Goal: Information Seeking & Learning: Learn about a topic

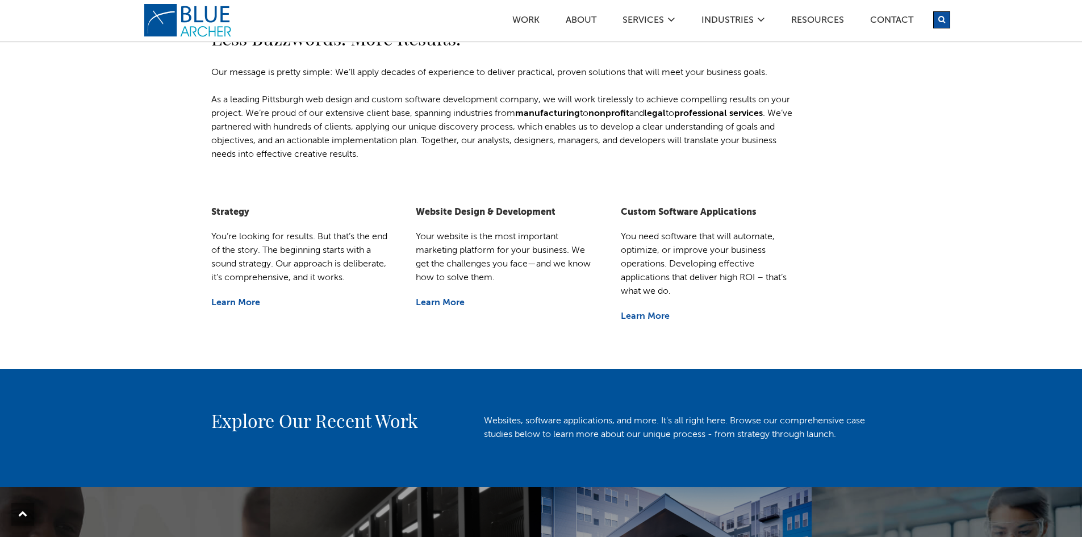
scroll to position [170, 0]
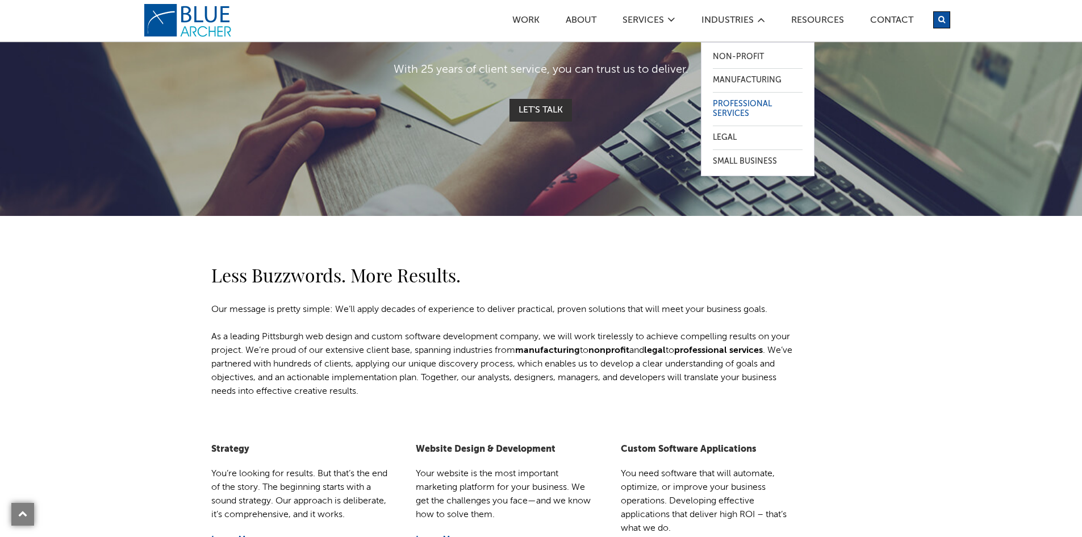
click at [737, 108] on link "Professional Services" at bounding box center [758, 109] width 90 height 33
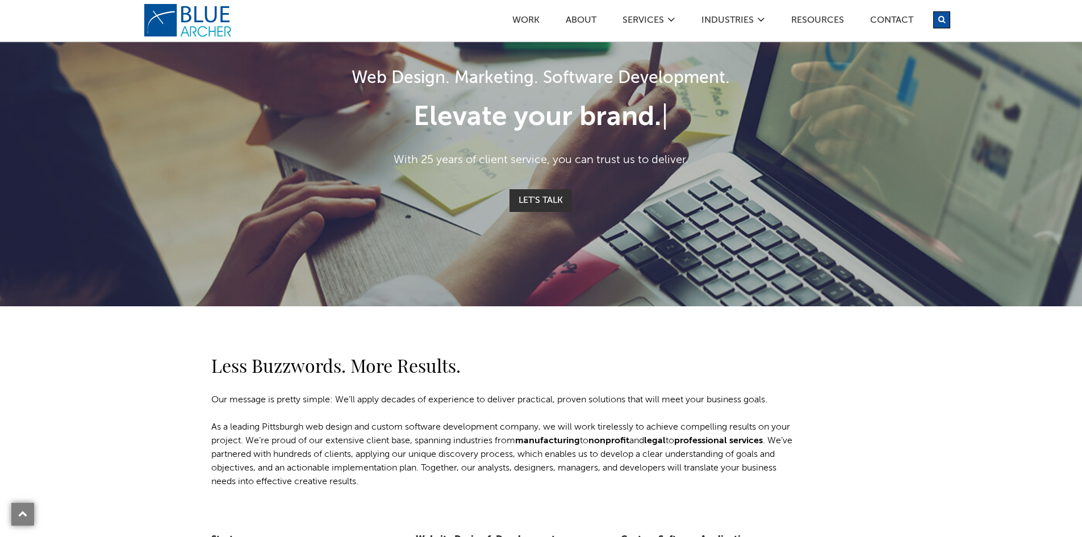
scroll to position [57, 0]
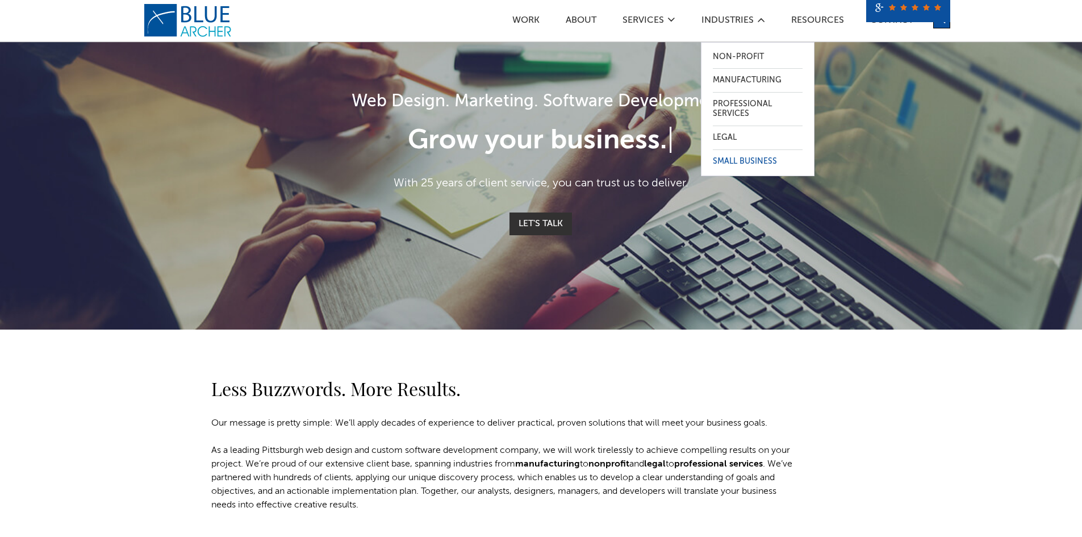
click at [732, 162] on link "Small Business" at bounding box center [758, 161] width 90 height 23
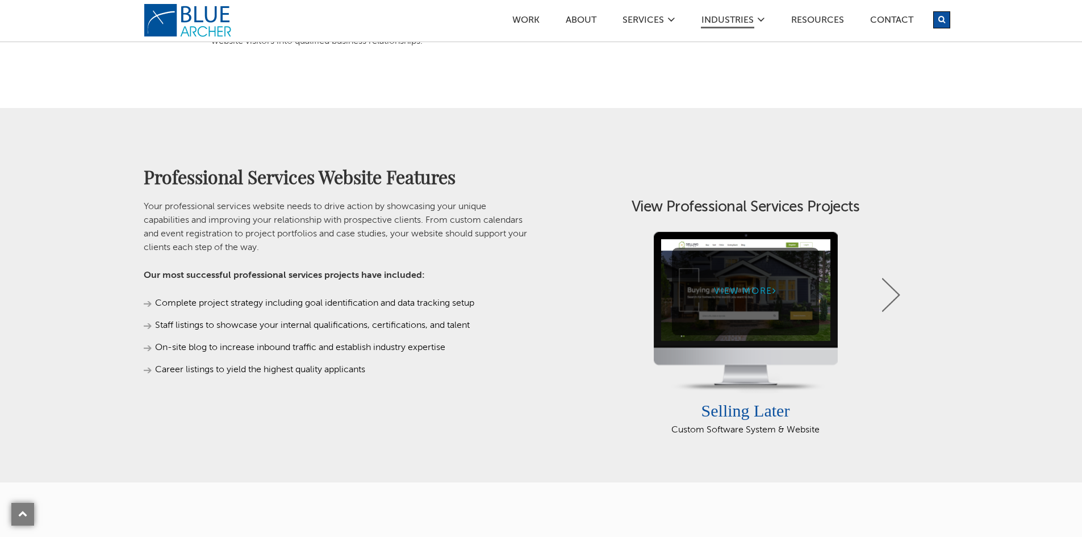
scroll to position [511, 0]
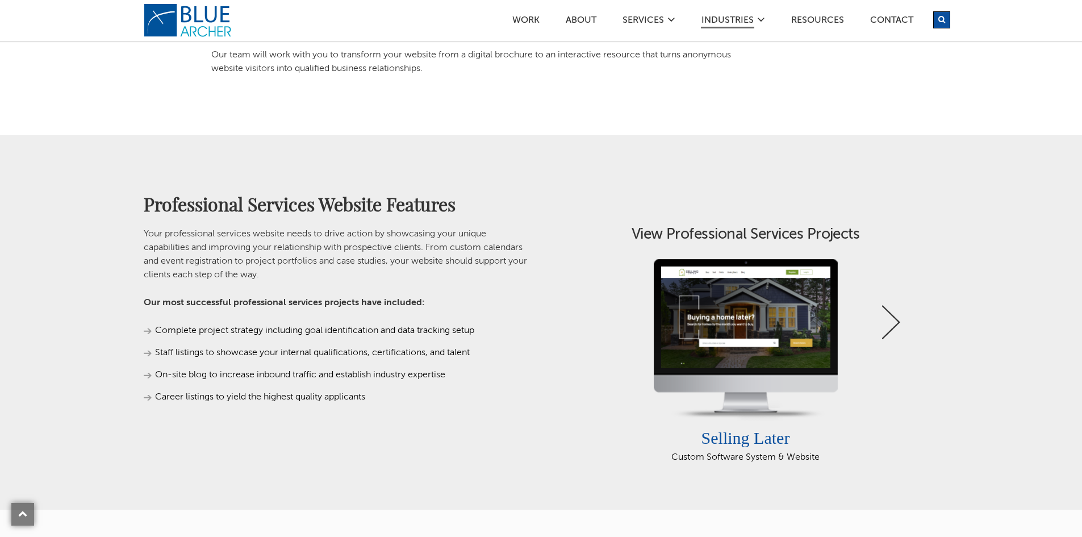
click at [888, 316] on link "Next" at bounding box center [891, 322] width 18 height 34
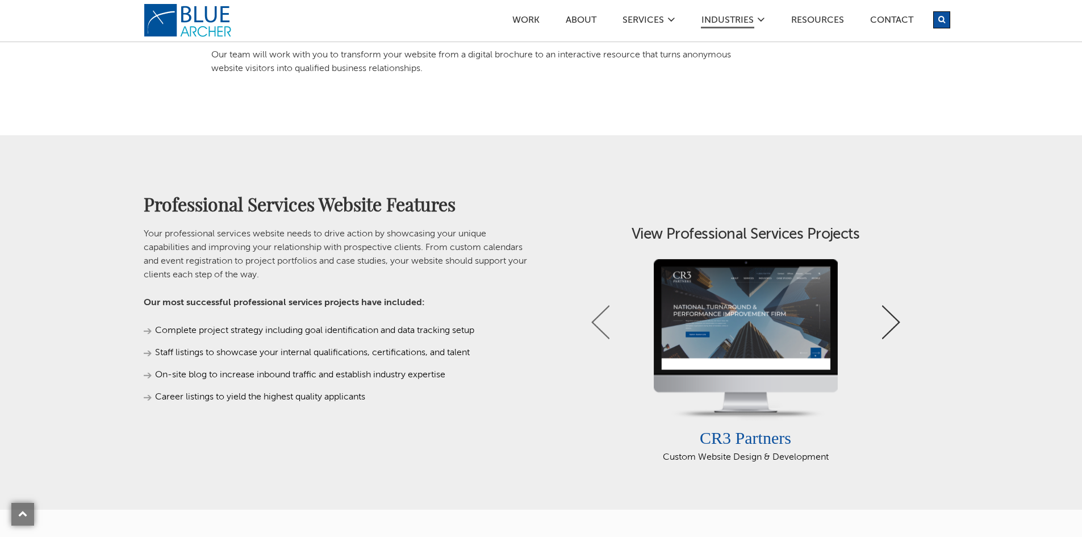
click at [888, 316] on link "Next" at bounding box center [891, 322] width 18 height 34
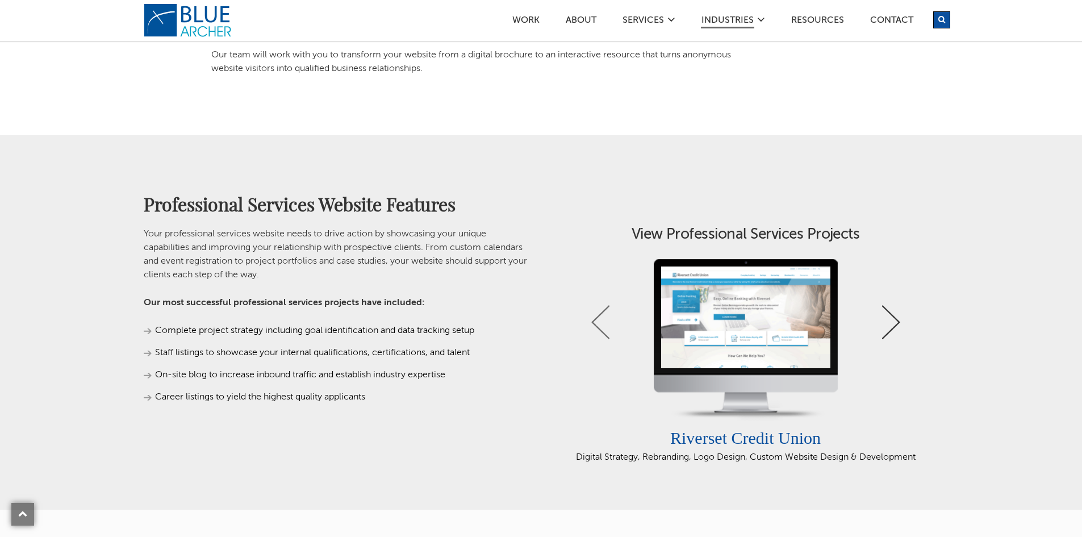
click at [888, 316] on link "Next" at bounding box center [891, 322] width 18 height 34
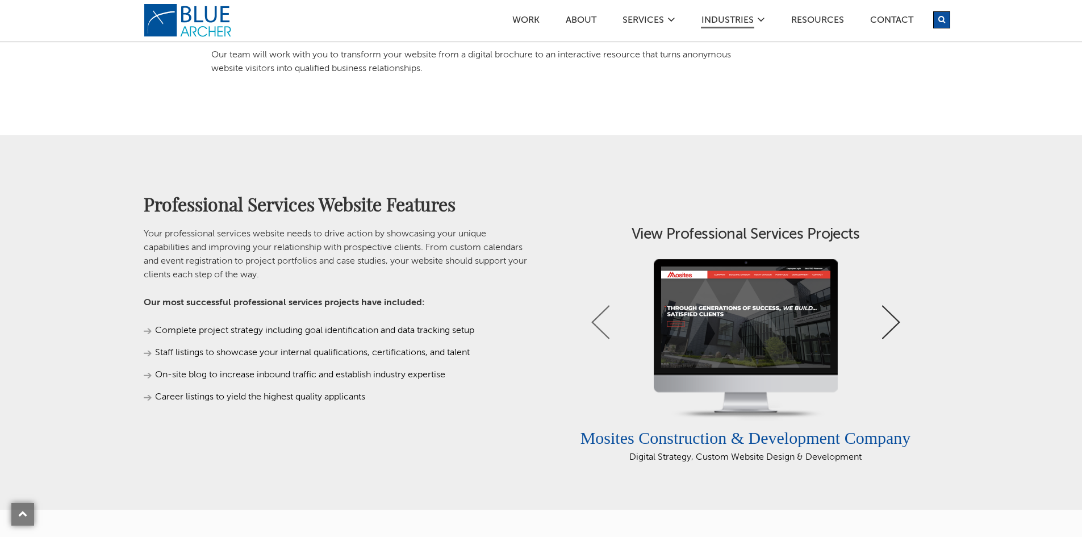
click at [888, 316] on link "Next" at bounding box center [891, 322] width 18 height 34
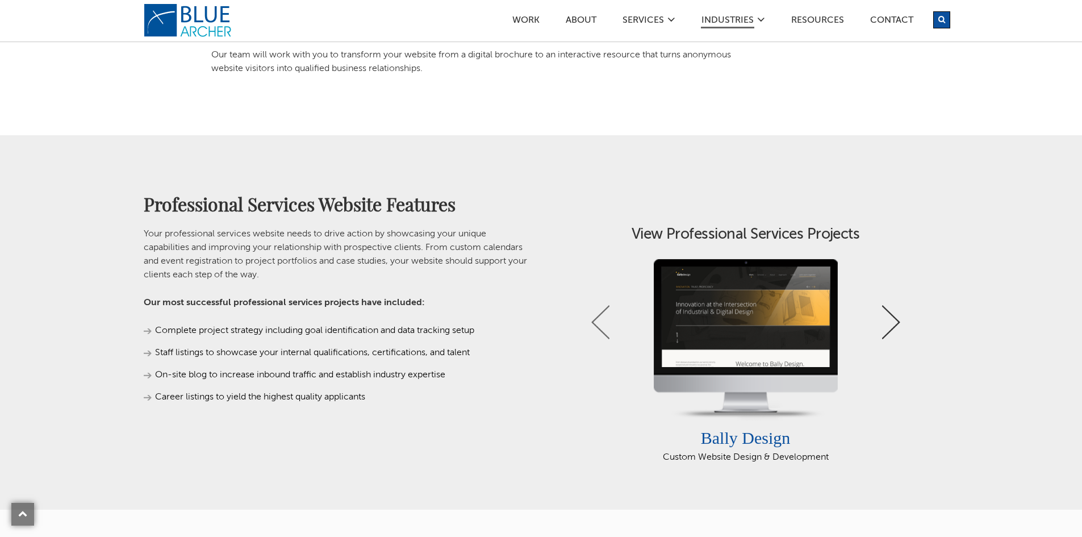
click at [888, 316] on link "Next" at bounding box center [891, 322] width 18 height 34
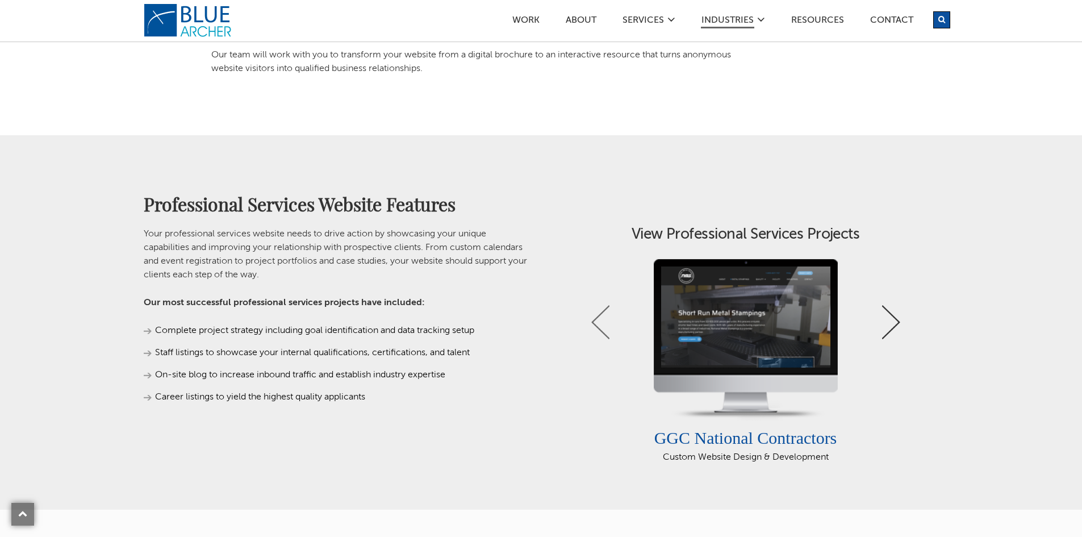
click at [888, 316] on link "Next" at bounding box center [891, 322] width 18 height 34
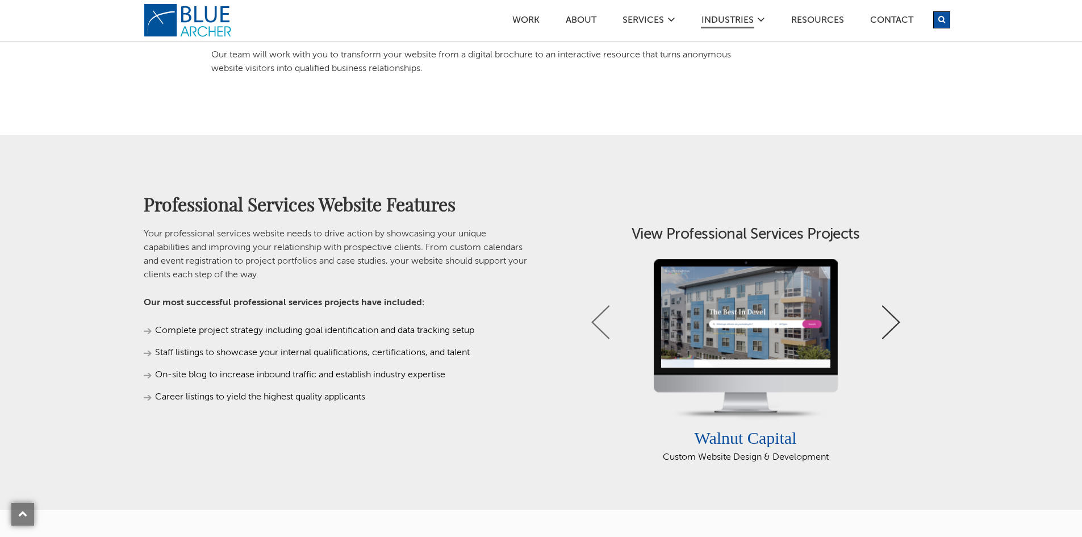
click at [888, 316] on link "Next" at bounding box center [891, 322] width 18 height 34
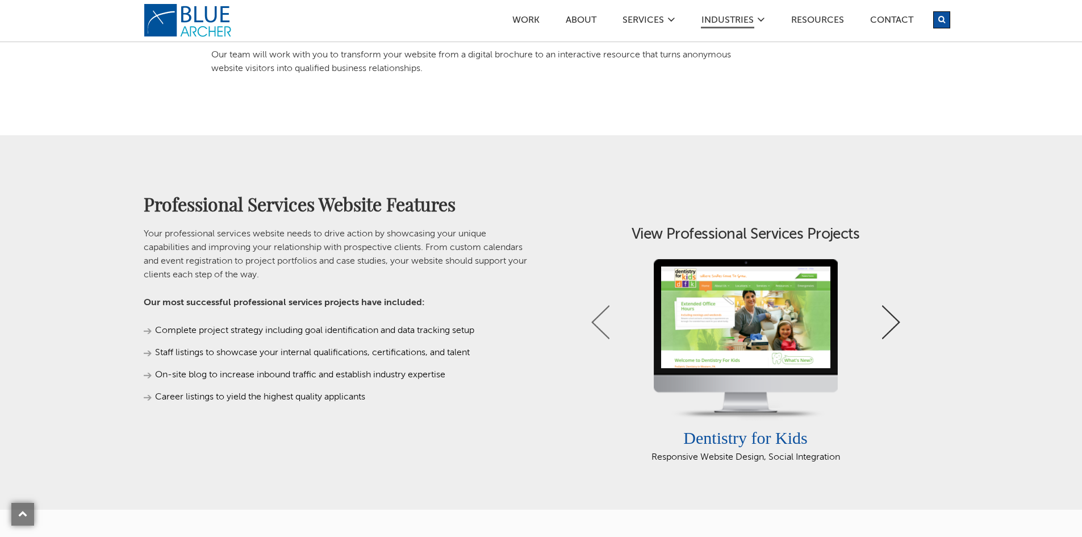
click at [888, 316] on link "Next" at bounding box center [891, 322] width 18 height 34
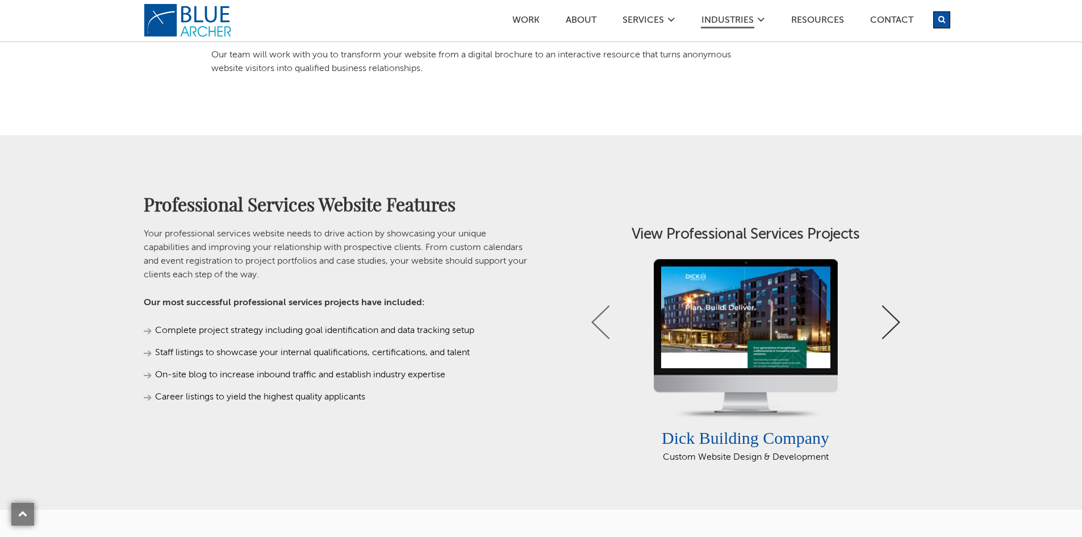
click at [888, 316] on link "Next" at bounding box center [891, 322] width 18 height 34
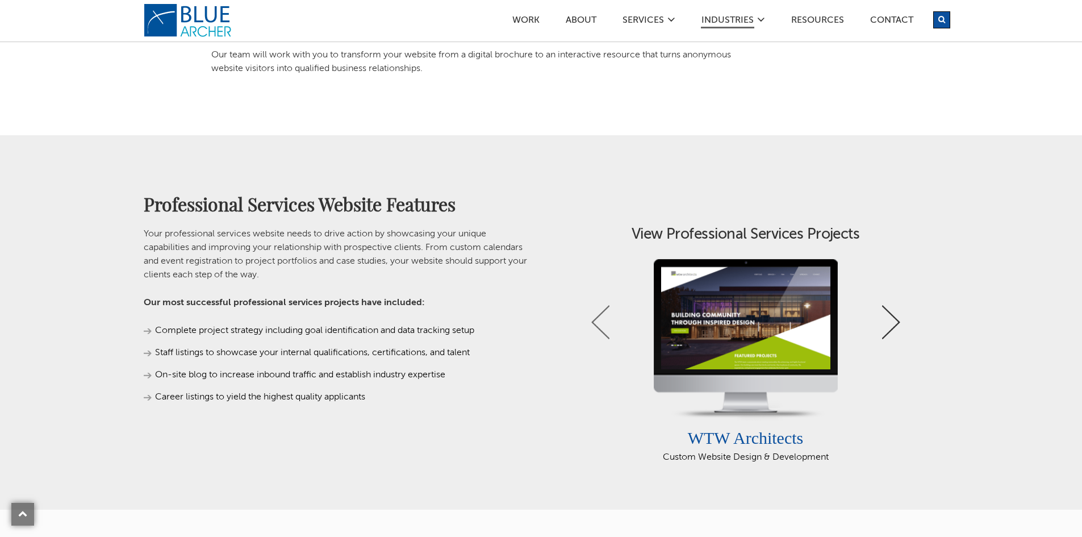
click at [888, 316] on link "Next" at bounding box center [891, 322] width 18 height 34
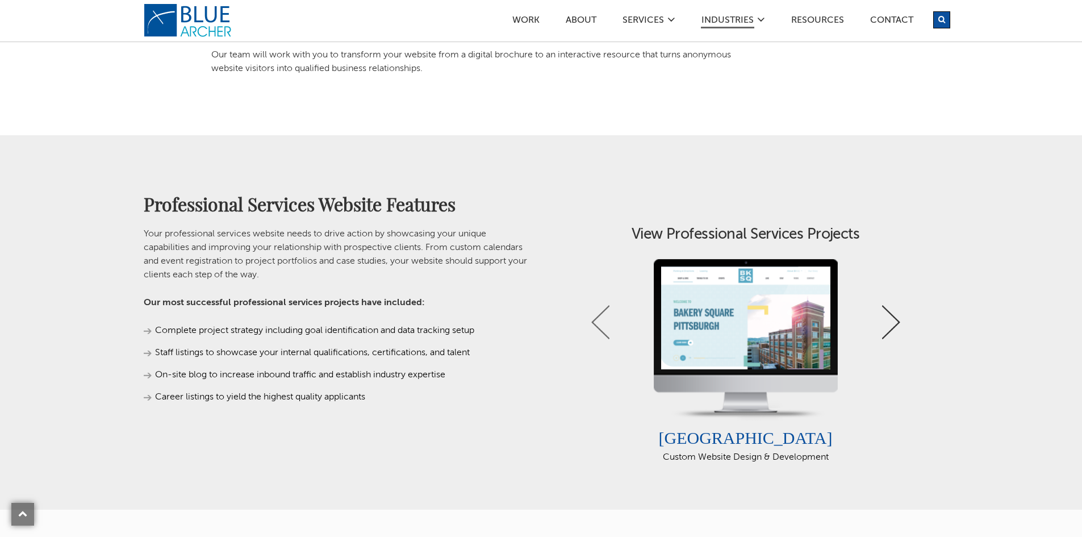
click at [888, 316] on link "Next" at bounding box center [891, 322] width 18 height 34
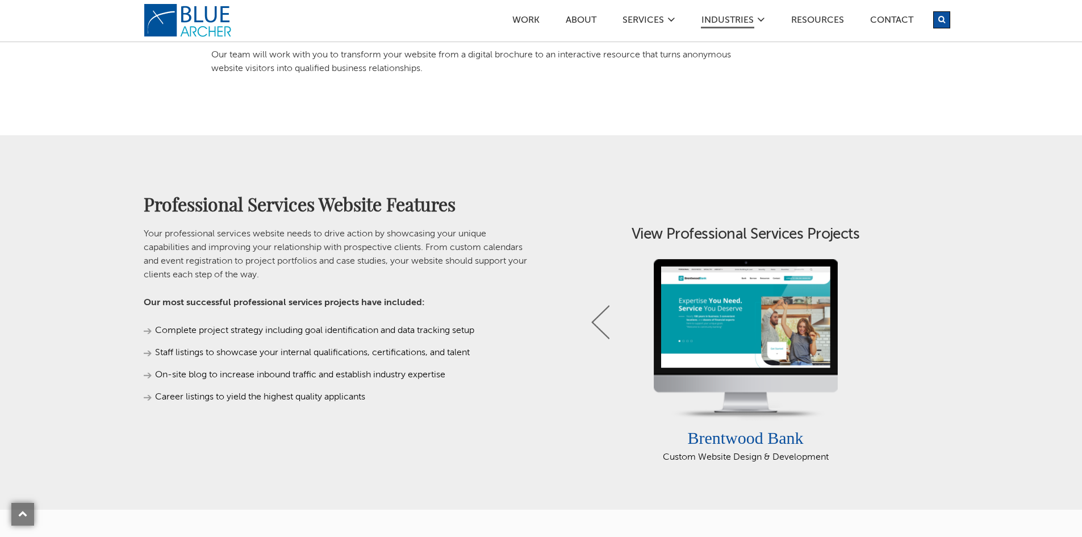
click at [888, 316] on link "Next" at bounding box center [891, 322] width 18 height 34
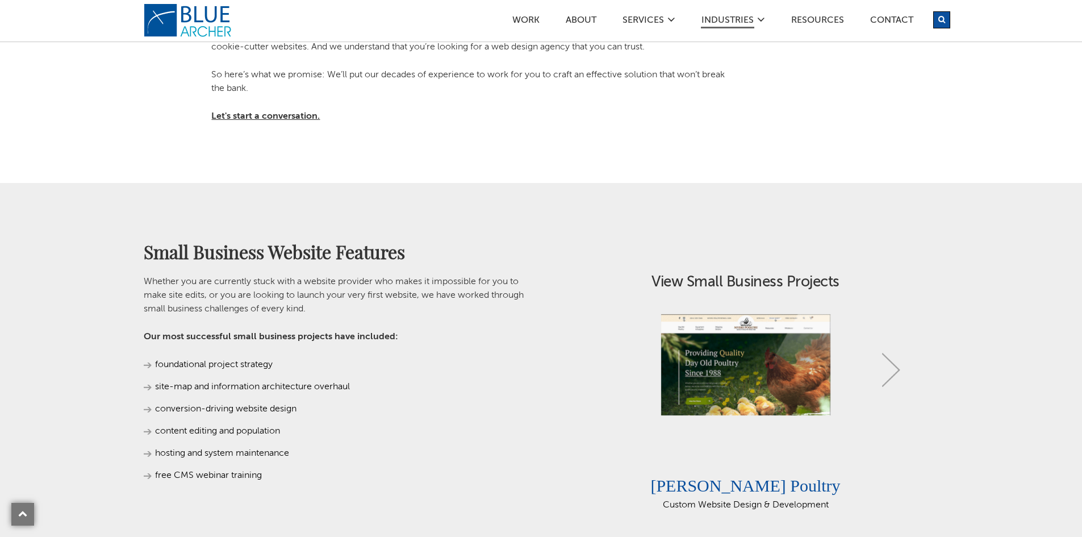
scroll to position [568, 0]
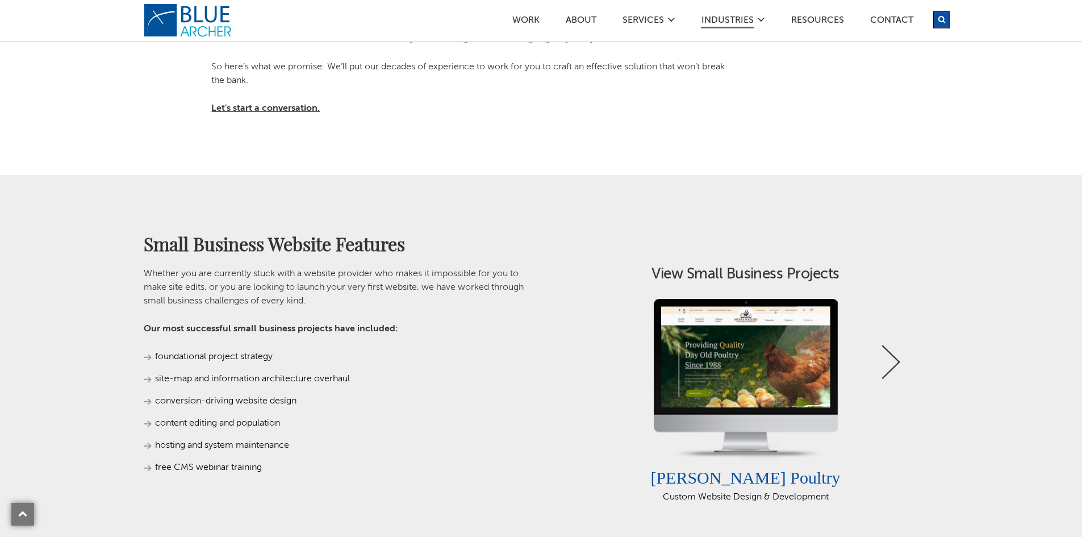
click at [893, 357] on link "Next" at bounding box center [891, 362] width 18 height 34
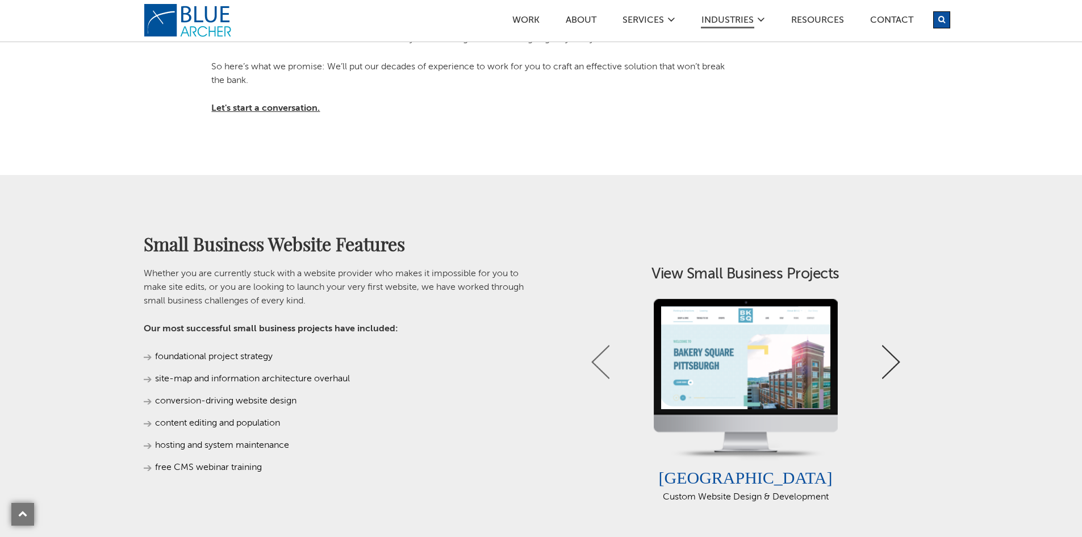
click at [893, 357] on link "Next" at bounding box center [891, 362] width 18 height 34
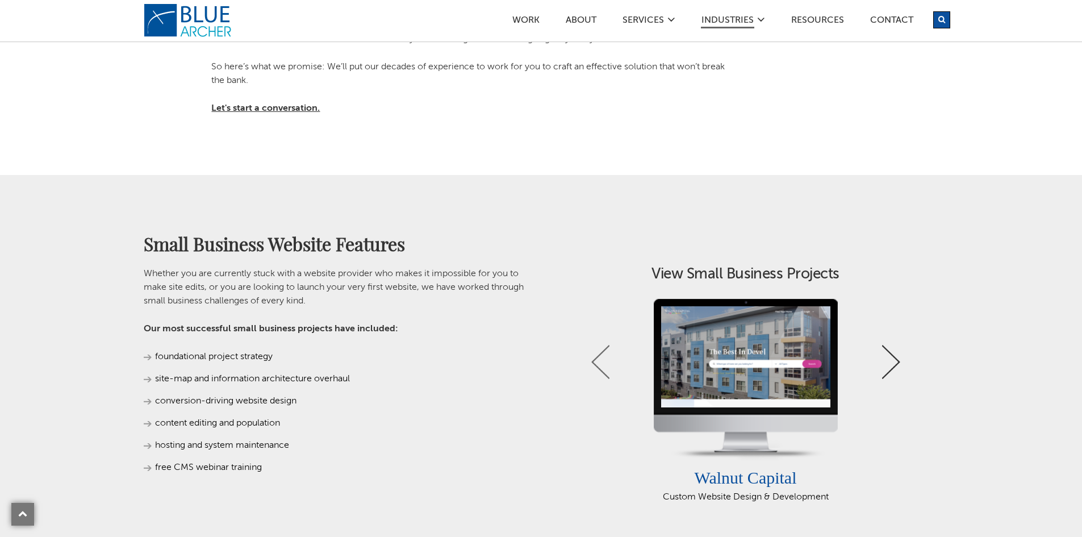
click at [893, 357] on link "Next" at bounding box center [891, 362] width 18 height 34
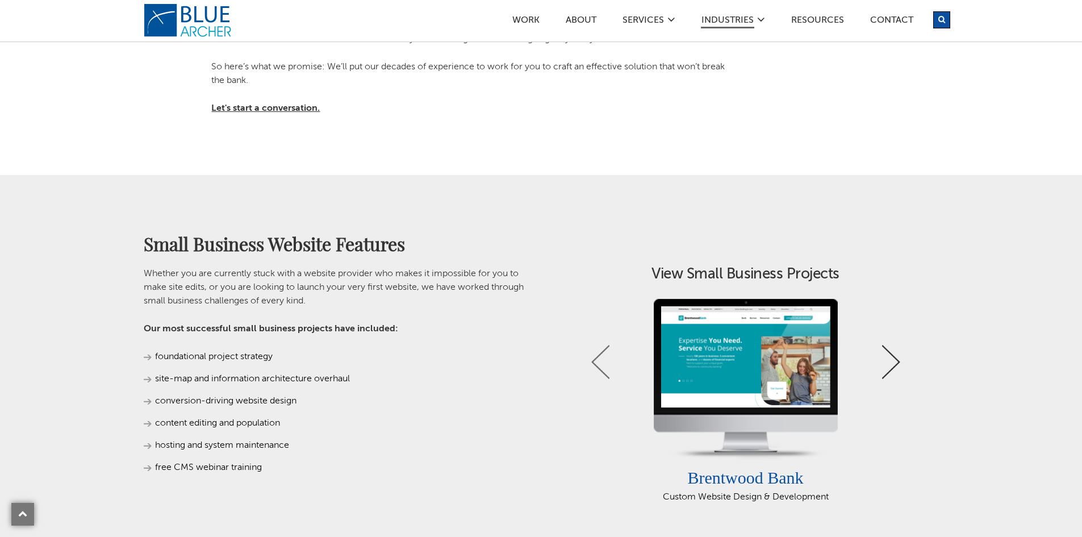
click at [893, 357] on link "Next" at bounding box center [891, 362] width 18 height 34
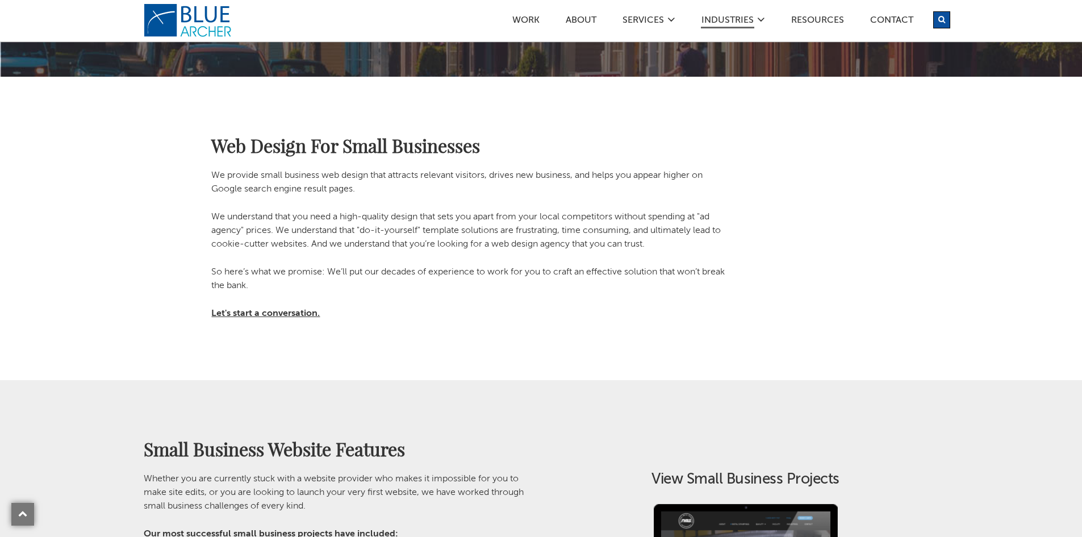
scroll to position [341, 0]
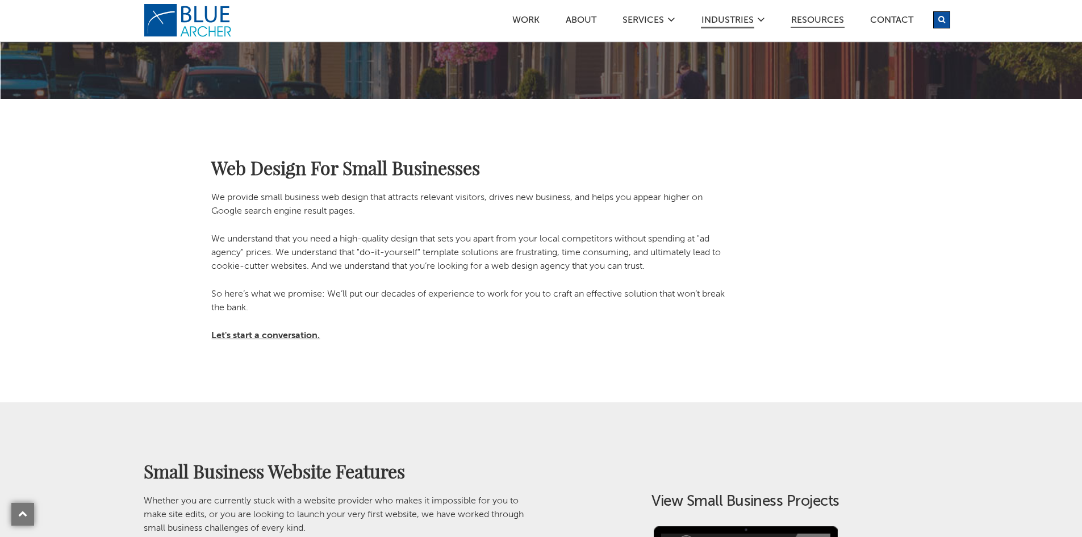
click at [814, 22] on link "Resources" at bounding box center [818, 22] width 54 height 12
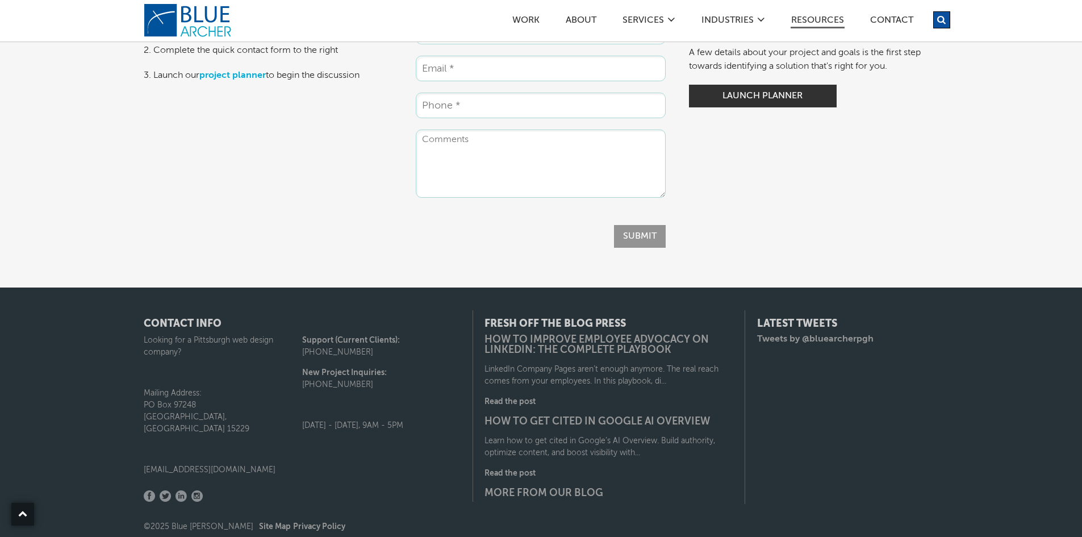
scroll to position [1721, 0]
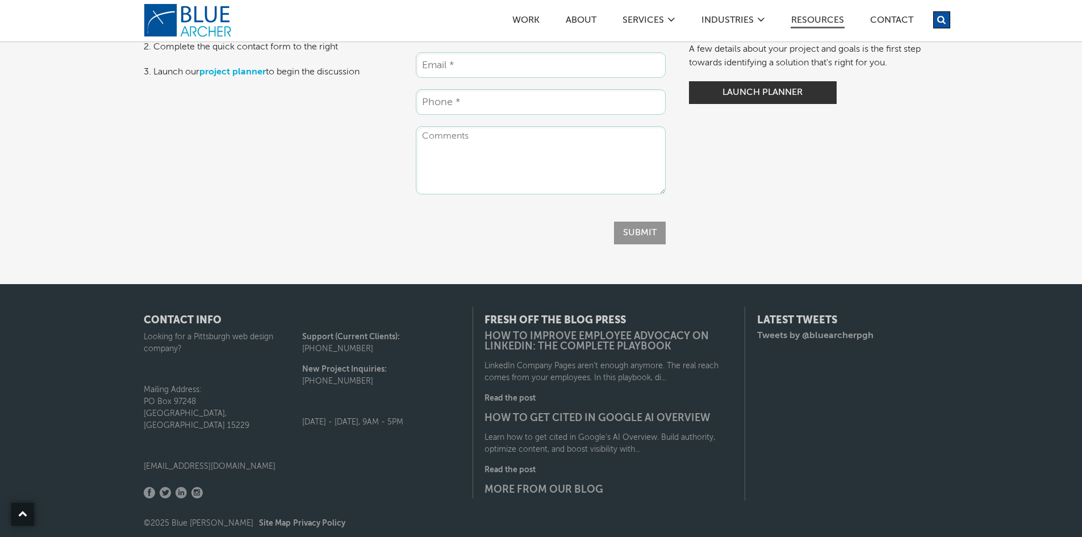
click at [485, 103] on ul "Name * Email * Phone * Website URL Comments Source_Page__c blog Email This fiel…" at bounding box center [541, 106] width 250 height 183
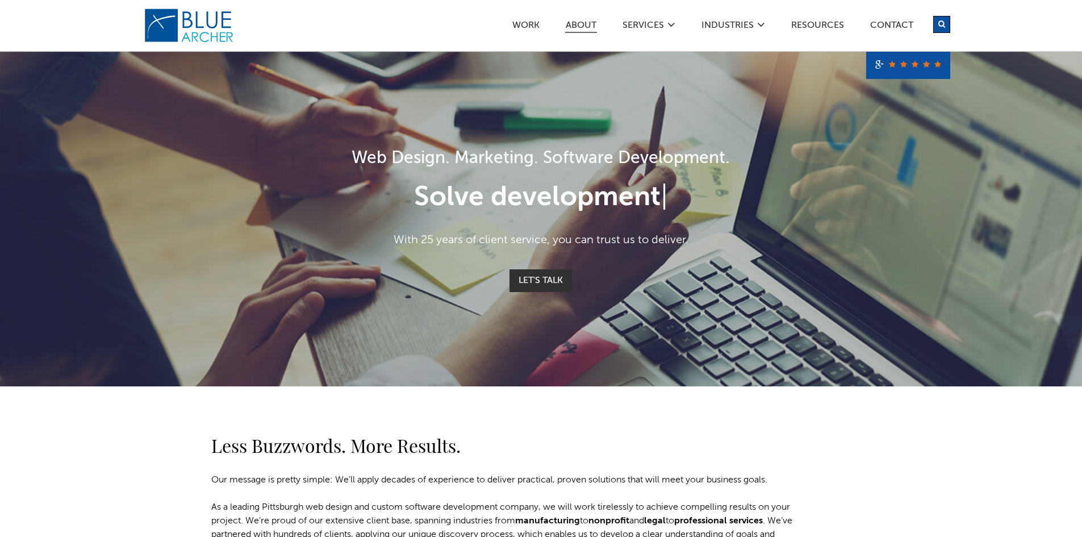
click at [570, 22] on link "ABOUT" at bounding box center [581, 27] width 32 height 12
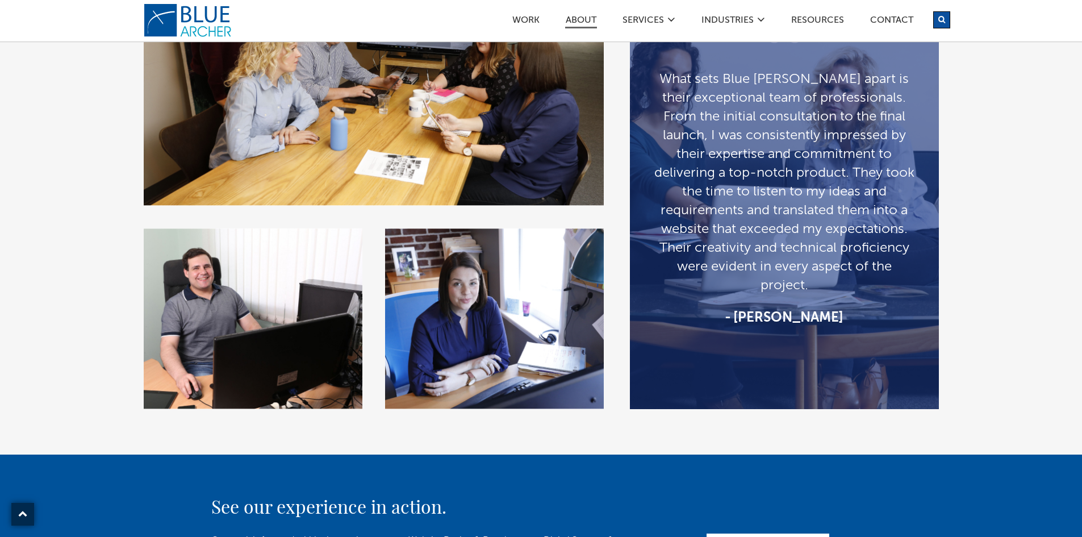
scroll to position [1988, 0]
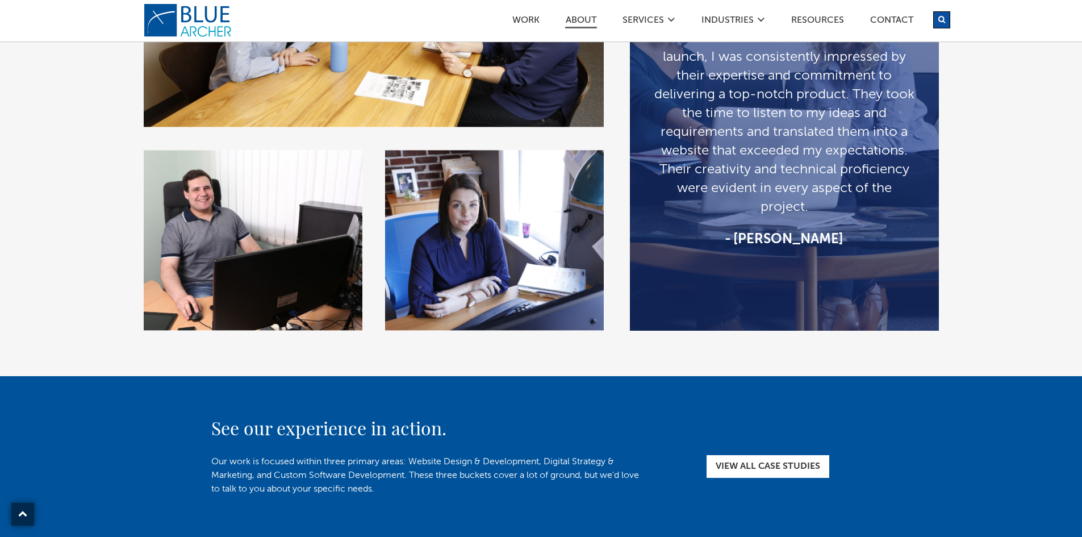
click at [510, 233] on img at bounding box center [494, 240] width 219 height 181
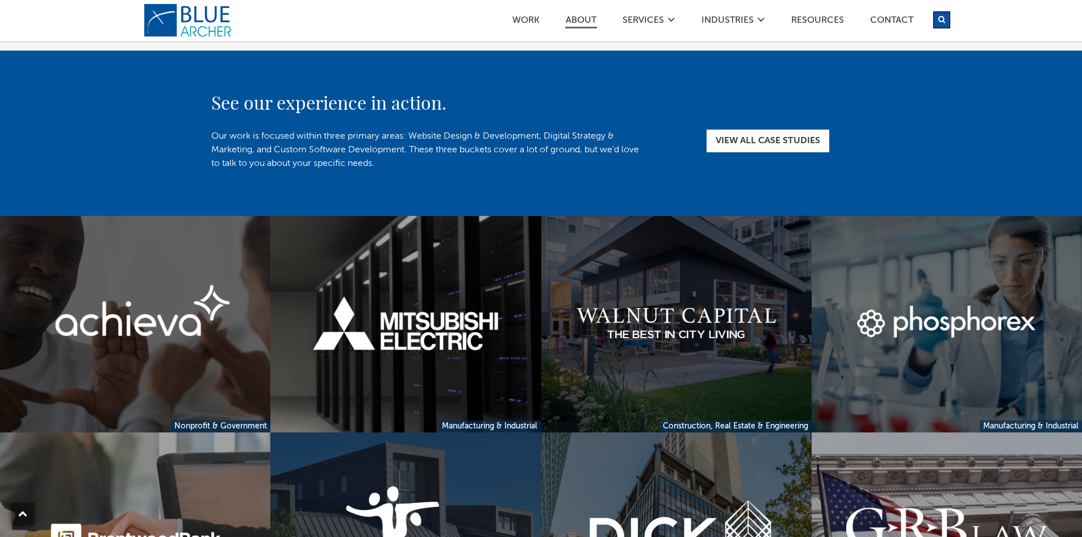
scroll to position [2386, 0]
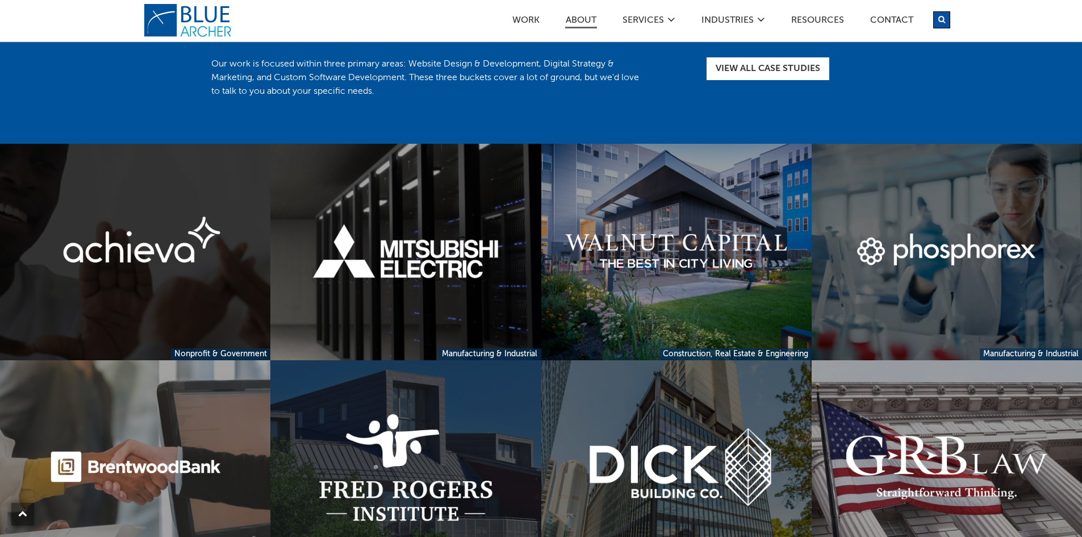
click at [229, 293] on link at bounding box center [135, 252] width 270 height 216
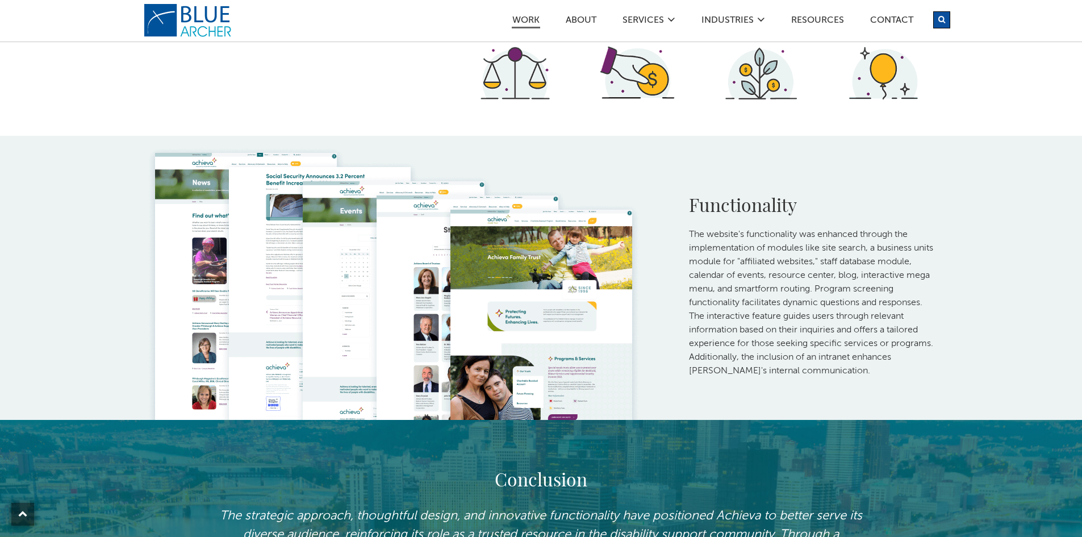
scroll to position [2045, 0]
